Goal: Find specific page/section: Find specific page/section

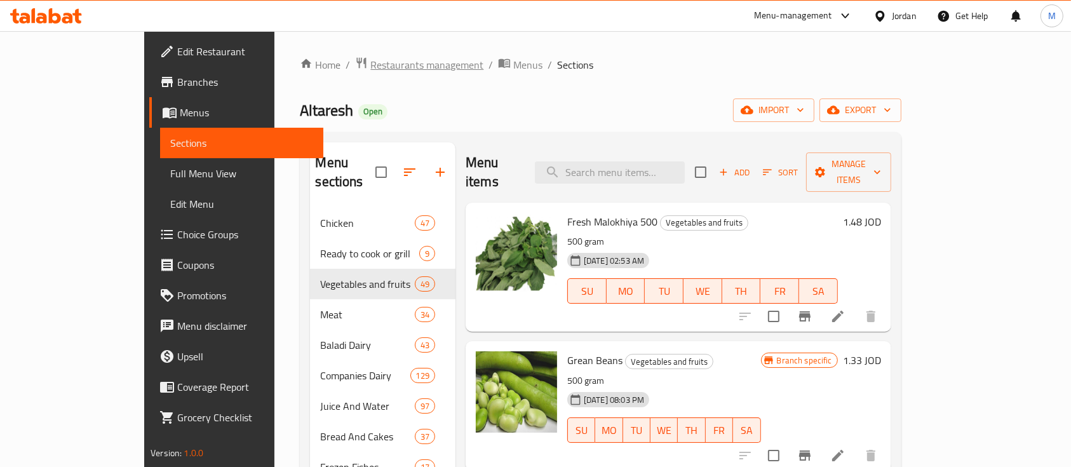
drag, startPoint x: 0, startPoint y: 0, endPoint x: 350, endPoint y: 71, distance: 357.3
click at [371, 71] on span "Restaurants management" at bounding box center [427, 64] width 113 height 15
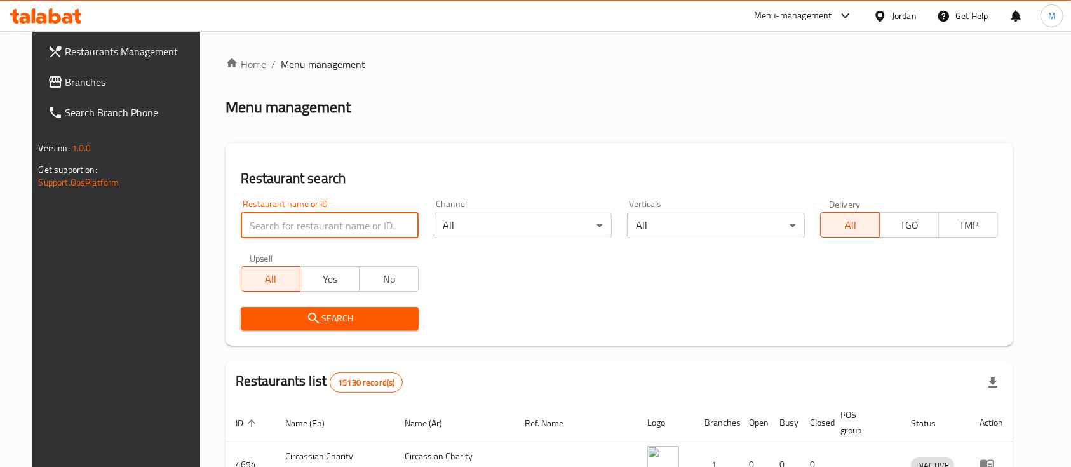
click at [296, 232] on input "search" at bounding box center [330, 225] width 178 height 25
click at [434, 159] on div "Restaurant search Restaurant name or ID Restaurant name or ID Channel All ​ Ver…" at bounding box center [620, 244] width 789 height 203
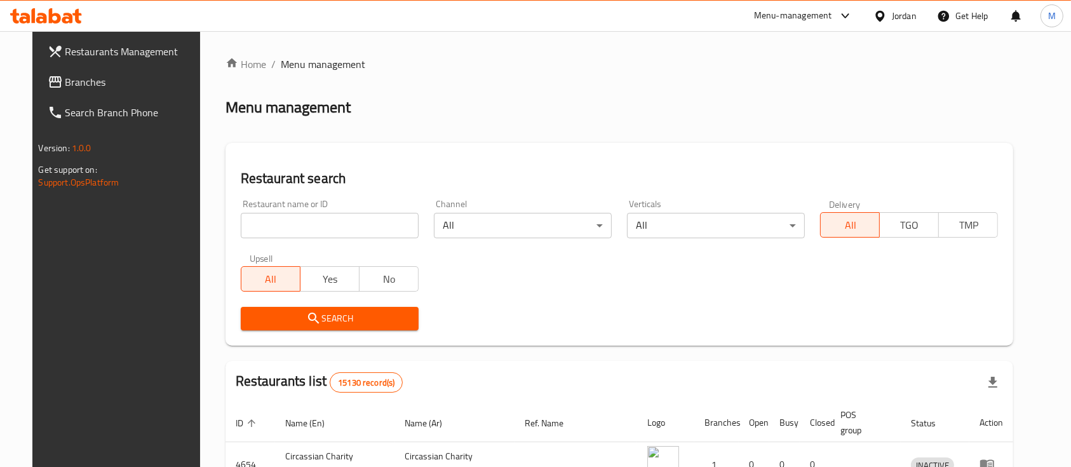
click at [334, 221] on input "search" at bounding box center [330, 225] width 178 height 25
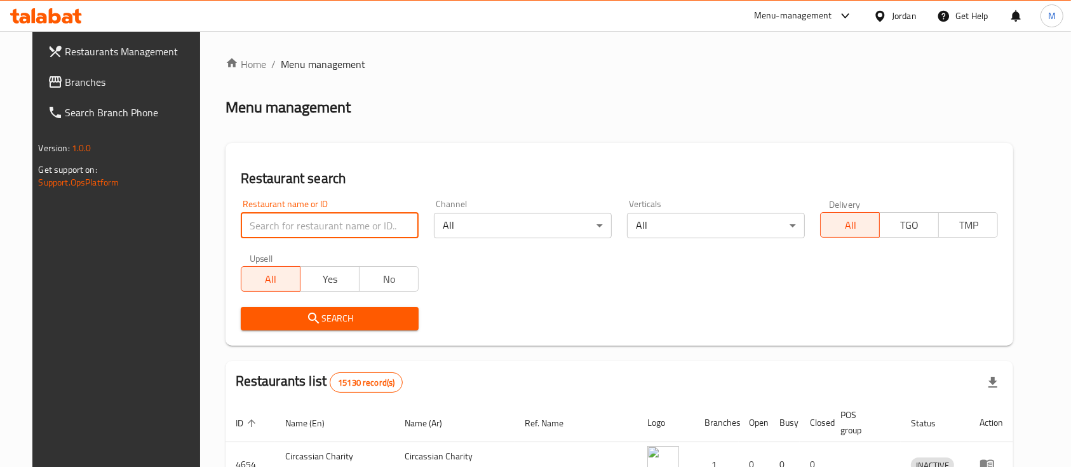
paste input "Sweifeh Mobile Electronics"
click button "Search" at bounding box center [330, 319] width 178 height 24
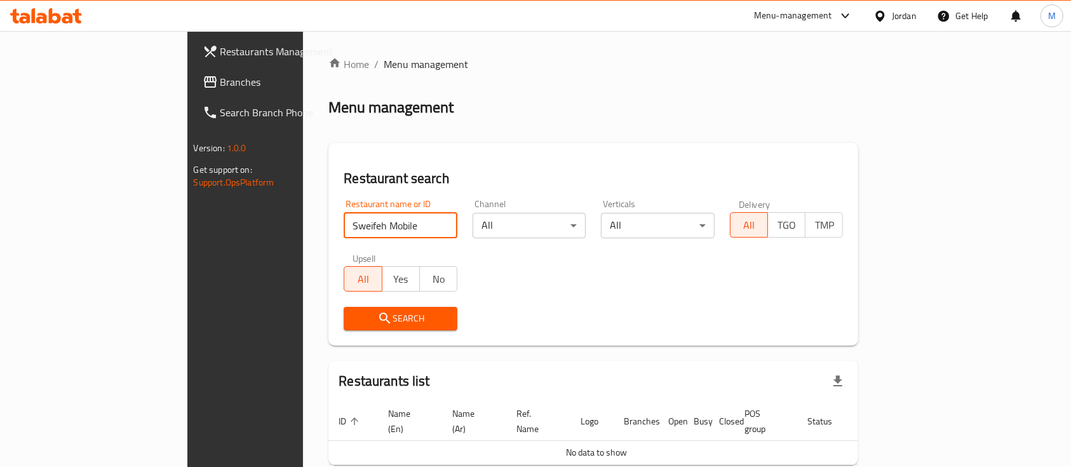
click button "Search" at bounding box center [401, 319] width 114 height 24
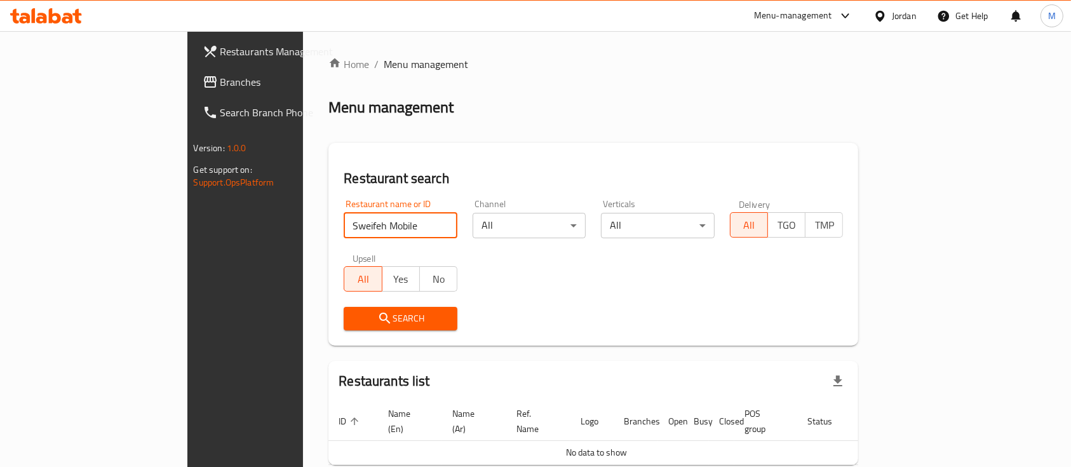
click button "Search" at bounding box center [401, 319] width 114 height 24
type input "Sweifeh"
click button "Search" at bounding box center [401, 319] width 114 height 24
click at [373, 133] on div "Home / Menu management Menu management Restaurant search Restaurant name or ID …" at bounding box center [594, 283] width 530 height 452
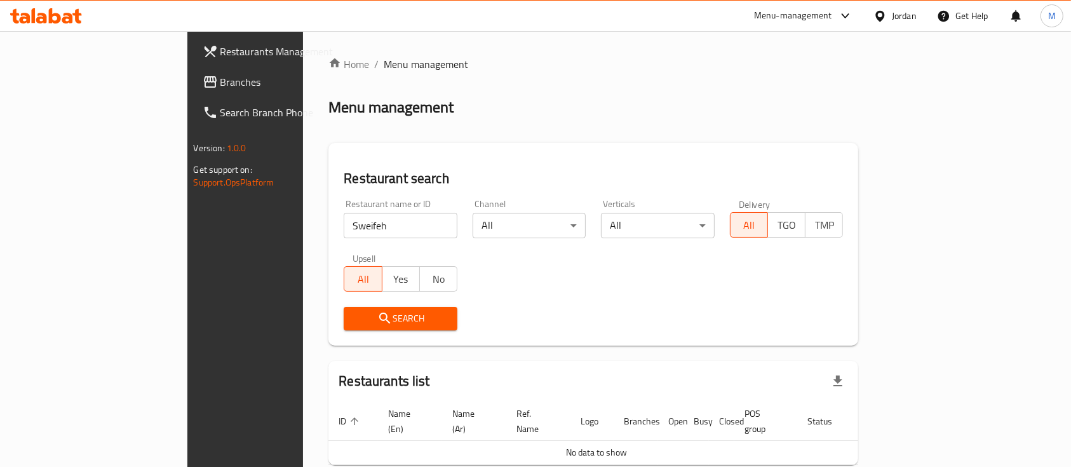
click at [354, 317] on span "Search" at bounding box center [400, 319] width 93 height 16
click at [354, 323] on span "Search" at bounding box center [400, 319] width 93 height 16
drag, startPoint x: 229, startPoint y: 233, endPoint x: 187, endPoint y: 236, distance: 42.1
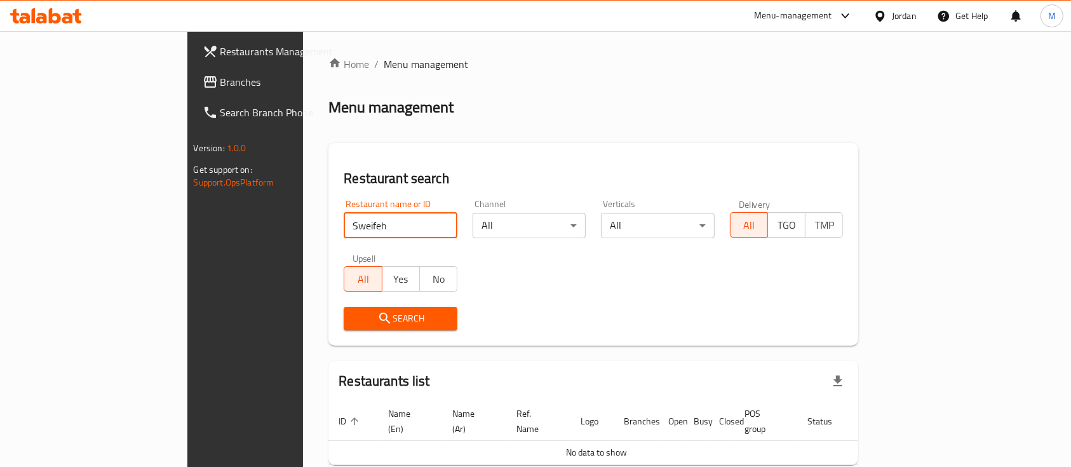
click at [303, 236] on div "Home / Menu management Menu management Restaurant search Restaurant name or ID …" at bounding box center [593, 282] width 581 height 503
paste input "658983"
type input "658983"
click at [221, 74] on span "Branches" at bounding box center [289, 81] width 136 height 15
